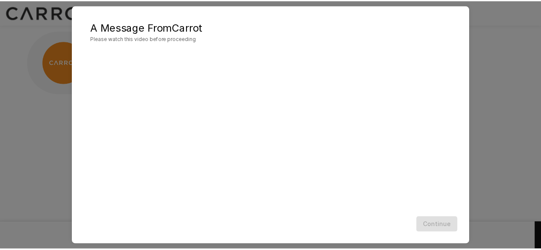
scroll to position [45, 0]
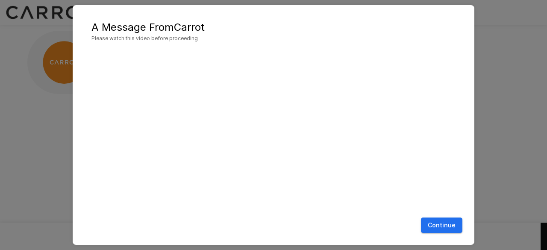
click at [451, 225] on button "Continue" at bounding box center [441, 226] width 41 height 16
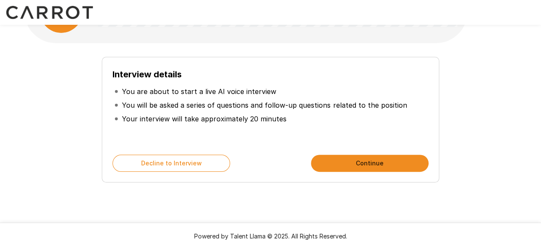
scroll to position [55, 0]
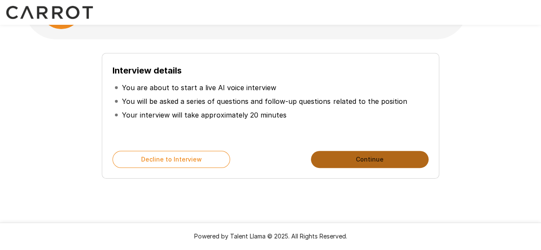
click at [331, 157] on button "Continue" at bounding box center [370, 159] width 118 height 17
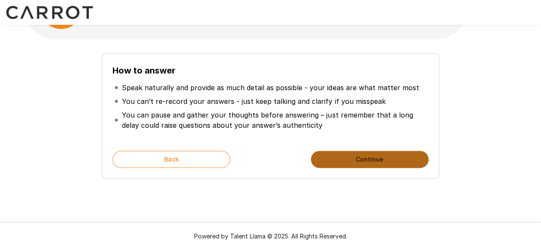
click at [331, 157] on button "Continue" at bounding box center [370, 159] width 118 height 17
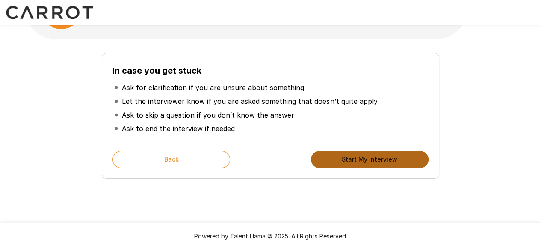
click at [331, 157] on button "Start My Interview" at bounding box center [370, 159] width 118 height 17
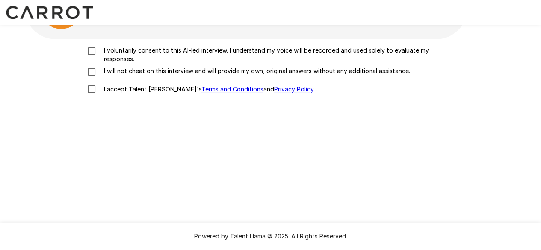
click at [191, 50] on p "I voluntarily consent to this AI-led interview. I understand my voice will be r…" at bounding box center [279, 54] width 358 height 17
click at [178, 73] on p "I will not cheat on this interview and will provide my own, original answers wi…" at bounding box center [255, 71] width 310 height 9
click at [153, 89] on p "I accept Talent Llama's Terms and Conditions and Privacy Policy ." at bounding box center [207, 89] width 214 height 9
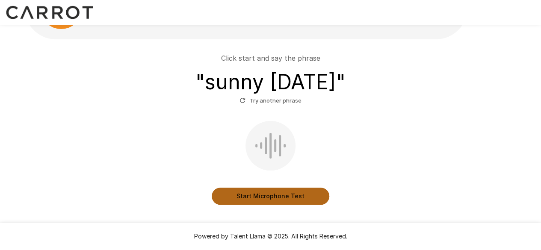
click at [265, 192] on button "Start Microphone Test" at bounding box center [271, 196] width 118 height 17
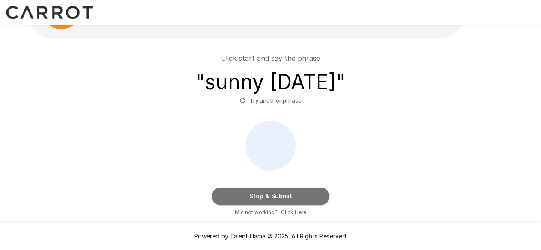
click at [258, 190] on button "Stop & Submit" at bounding box center [271, 196] width 118 height 17
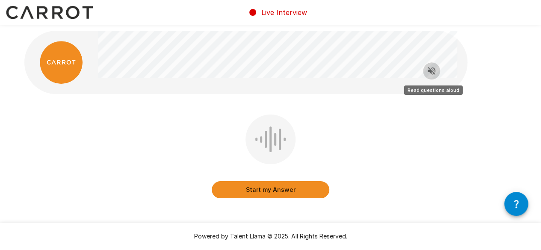
click at [429, 72] on icon "Read questions aloud" at bounding box center [431, 71] width 10 height 10
click at [286, 190] on button "Start my Answer" at bounding box center [271, 189] width 118 height 17
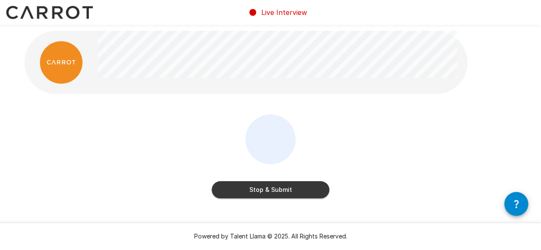
click at [286, 190] on button "Stop & Submit" at bounding box center [271, 189] width 118 height 17
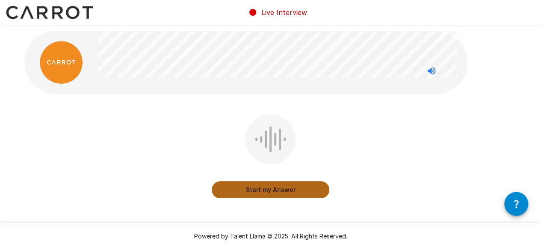
click at [285, 188] on button "Start my Answer" at bounding box center [271, 189] width 118 height 17
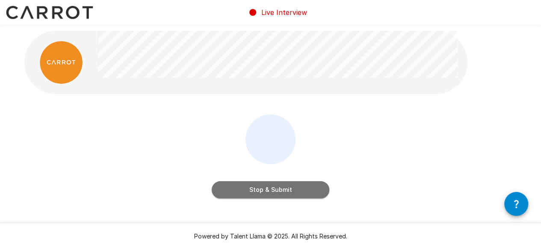
click at [285, 188] on button "Stop & Submit" at bounding box center [271, 189] width 118 height 17
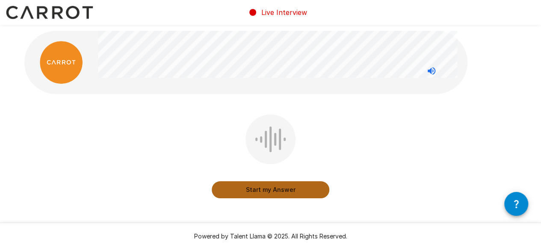
click at [287, 189] on button "Start my Answer" at bounding box center [271, 189] width 118 height 17
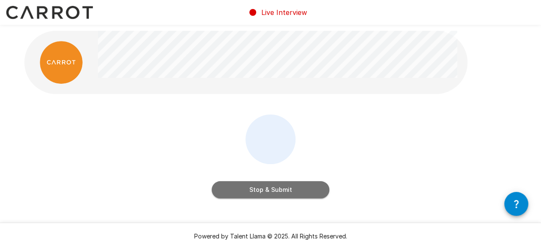
click at [287, 189] on button "Stop & Submit" at bounding box center [271, 189] width 118 height 17
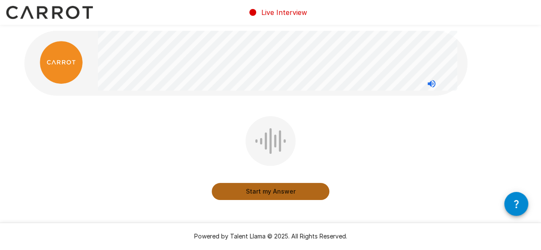
click at [257, 186] on button "Start my Answer" at bounding box center [271, 191] width 118 height 17
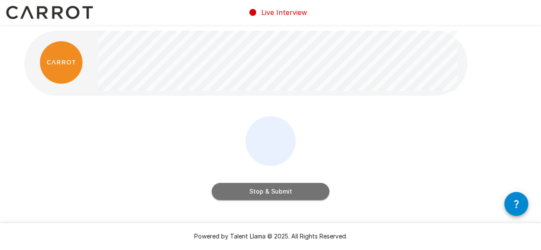
click at [257, 192] on button "Stop & Submit" at bounding box center [271, 191] width 118 height 17
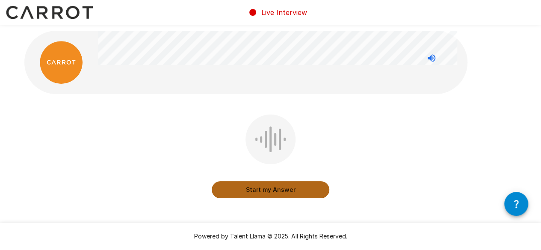
click at [296, 187] on button "Start my Answer" at bounding box center [271, 189] width 118 height 17
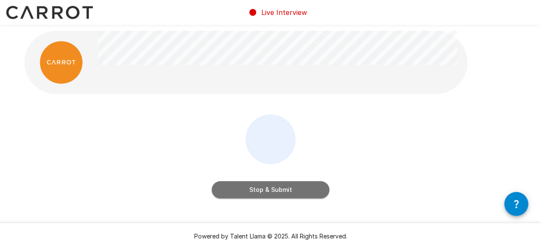
click at [296, 187] on button "Stop & Submit" at bounding box center [271, 189] width 118 height 17
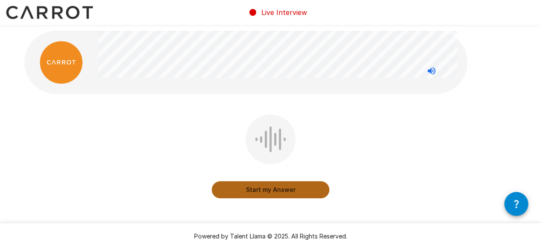
click at [286, 183] on button "Start my Answer" at bounding box center [271, 189] width 118 height 17
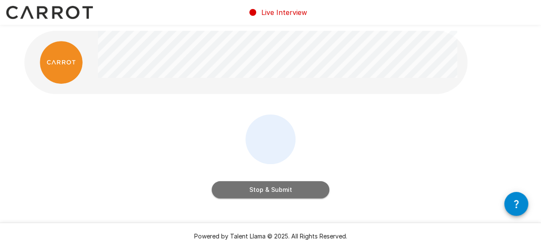
click at [280, 184] on button "Stop & Submit" at bounding box center [271, 189] width 118 height 17
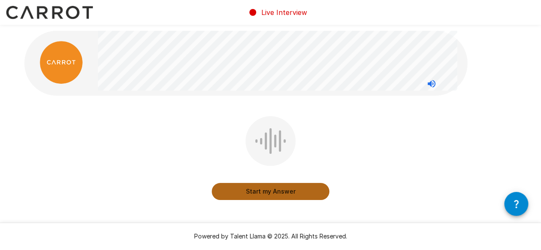
click at [273, 187] on button "Start my Answer" at bounding box center [271, 191] width 118 height 17
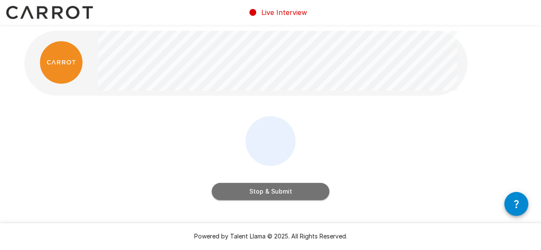
click at [261, 193] on button "Stop & Submit" at bounding box center [271, 191] width 118 height 17
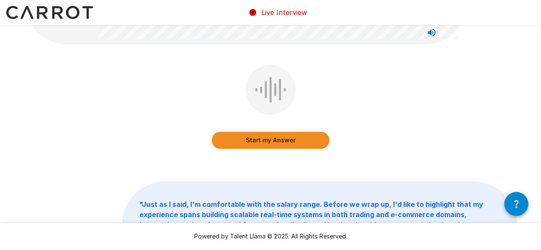
scroll to position [243, 0]
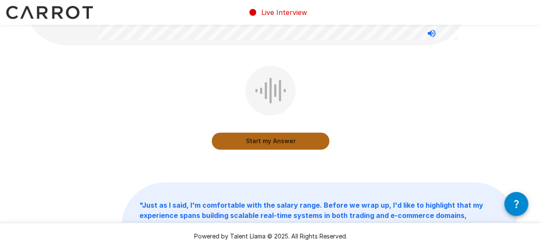
click at [262, 145] on button "Start my Answer" at bounding box center [271, 141] width 118 height 17
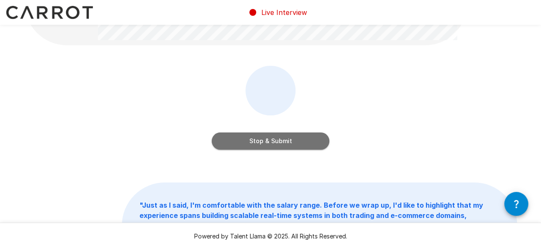
click at [259, 140] on button "Stop & Submit" at bounding box center [271, 141] width 118 height 17
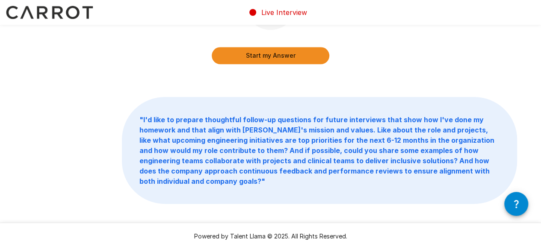
scroll to position [413, 0]
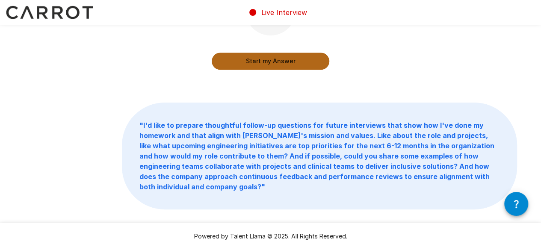
click at [245, 64] on button "Start my Answer" at bounding box center [271, 61] width 118 height 17
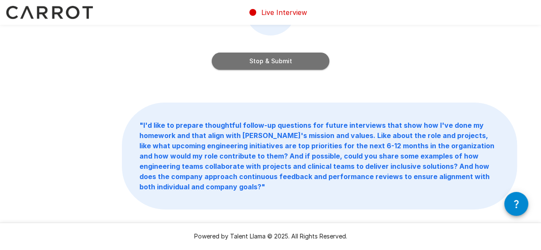
click at [232, 60] on button "Stop & Submit" at bounding box center [271, 61] width 118 height 17
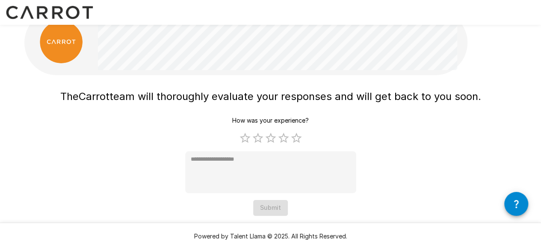
scroll to position [21, 0]
click at [284, 138] on label "4 Stars" at bounding box center [283, 138] width 13 height 13
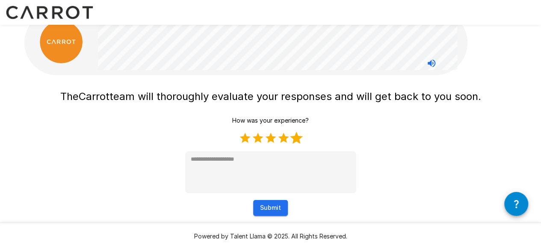
click at [299, 137] on label "5 Stars" at bounding box center [296, 138] width 13 height 13
type textarea "*"
click at [266, 208] on button "Submit" at bounding box center [270, 208] width 35 height 16
